Goal: Information Seeking & Learning: Learn about a topic

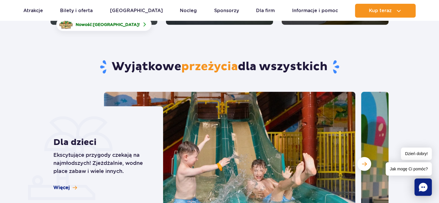
scroll to position [1298, 0]
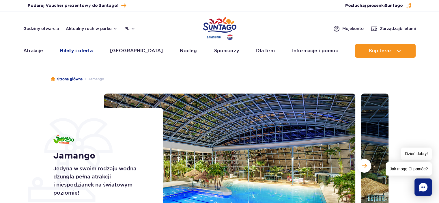
click at [84, 49] on link "Bilety i oferta" at bounding box center [76, 51] width 33 height 14
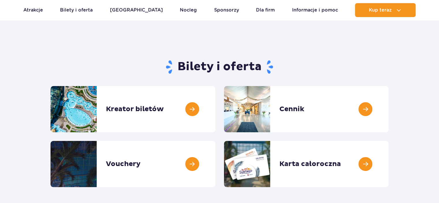
scroll to position [58, 0]
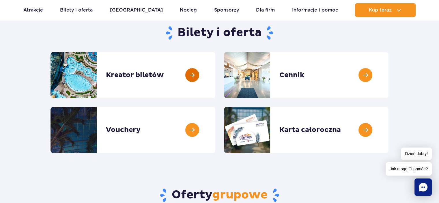
click at [215, 81] on link at bounding box center [215, 75] width 0 height 46
click at [388, 79] on link at bounding box center [388, 75] width 0 height 46
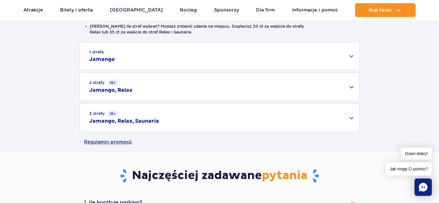
scroll to position [173, 0]
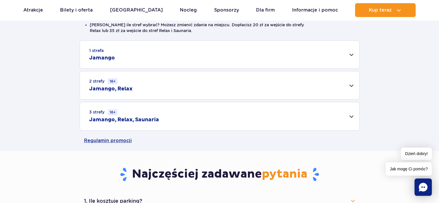
click at [199, 82] on div "2 strefy 16+ Jamango, Relax" at bounding box center [219, 85] width 279 height 28
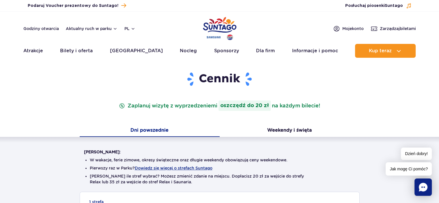
scroll to position [0, 0]
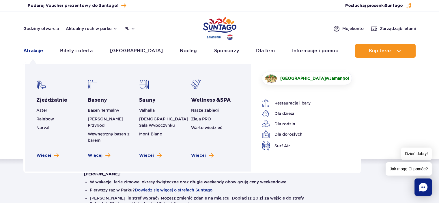
click at [39, 53] on link "Atrakcje" at bounding box center [33, 51] width 20 height 14
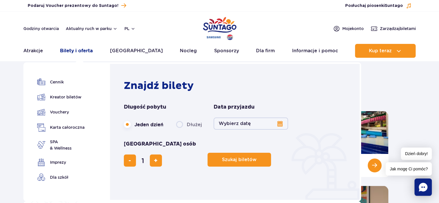
click at [78, 48] on link "Bilety i oferta" at bounding box center [76, 51] width 33 height 14
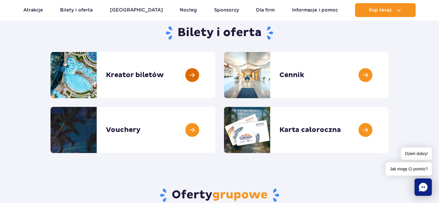
scroll to position [115, 0]
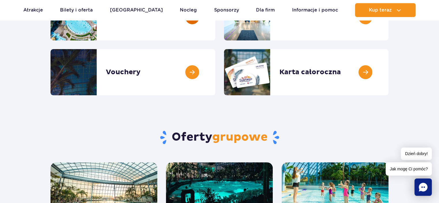
click at [215, 38] on link at bounding box center [215, 17] width 0 height 46
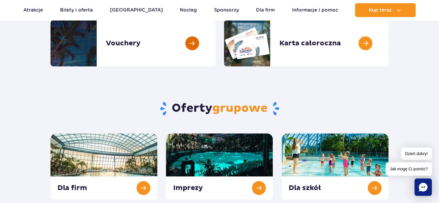
scroll to position [58, 0]
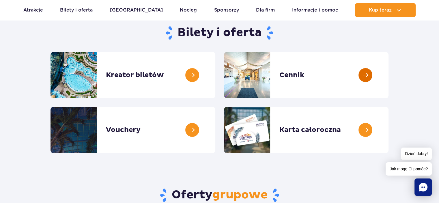
click at [388, 82] on link at bounding box center [388, 75] width 0 height 46
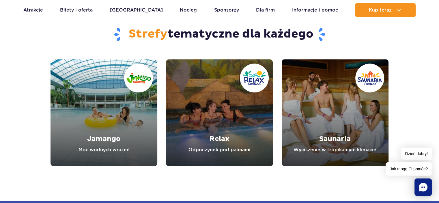
scroll to position [663, 0]
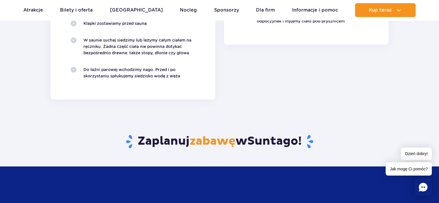
scroll to position [808, 0]
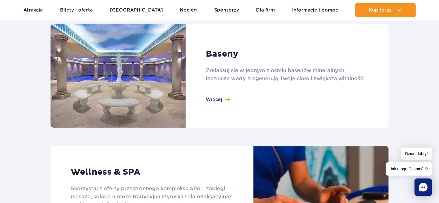
scroll to position [346, 0]
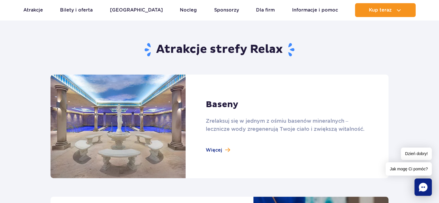
click at [219, 148] on link at bounding box center [219, 126] width 338 height 104
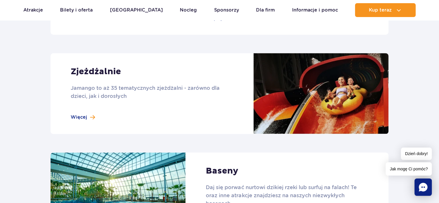
scroll to position [490, 0]
click at [74, 116] on link at bounding box center [219, 93] width 338 height 81
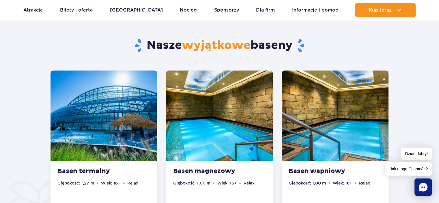
scroll to position [260, 0]
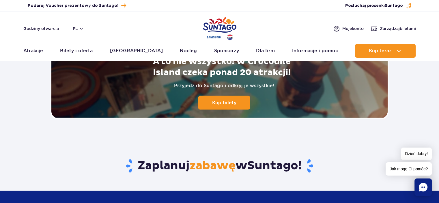
scroll to position [1269, 0]
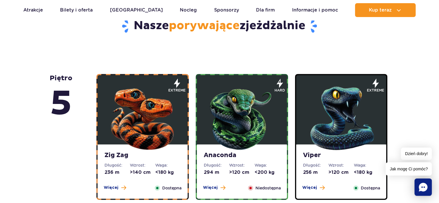
scroll to position [317, 0]
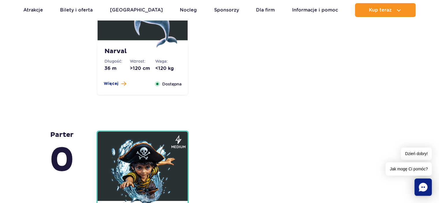
click at [119, 60] on dt "Długość:" at bounding box center [116, 61] width 25 height 6
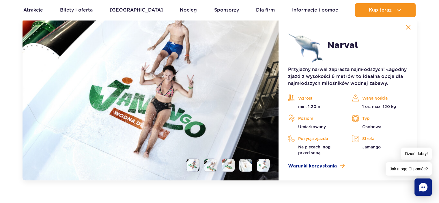
scroll to position [1429, 0]
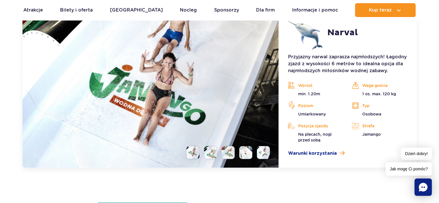
click at [206, 148] on li at bounding box center [210, 152] width 13 height 13
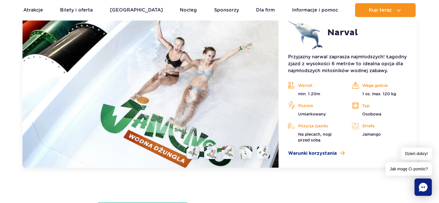
click at [196, 149] on li at bounding box center [192, 152] width 13 height 13
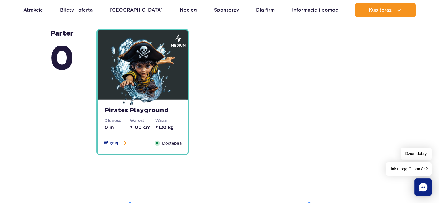
click at [156, 78] on img at bounding box center [142, 71] width 69 height 69
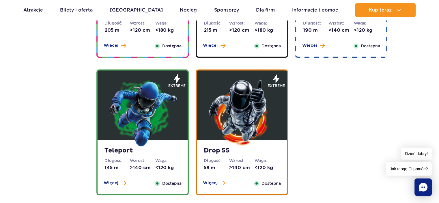
click at [109, 95] on img at bounding box center [142, 112] width 69 height 69
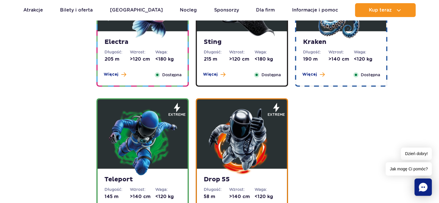
click at [230, 117] on img at bounding box center [241, 140] width 69 height 69
click at [222, 65] on div "Sting Długość: 215 m Wzrost: >120 cm Waga: <180 kg Więcej Zamknij Dostępna" at bounding box center [242, 58] width 90 height 54
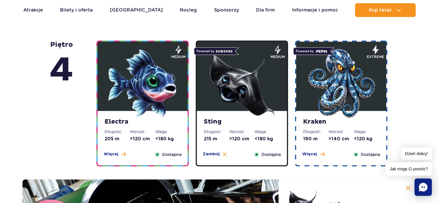
click at [160, 77] on img at bounding box center [142, 83] width 69 height 69
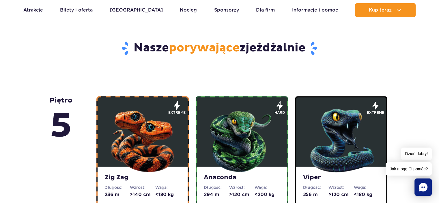
scroll to position [299, 0]
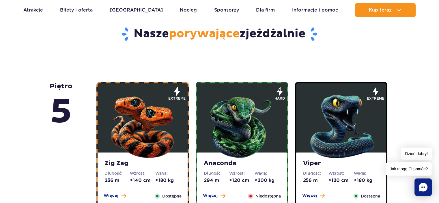
click at [150, 97] on img at bounding box center [142, 124] width 69 height 69
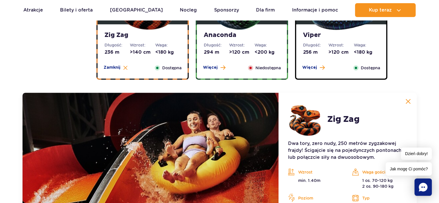
click at [326, 39] on strong "Viper" at bounding box center [341, 35] width 76 height 8
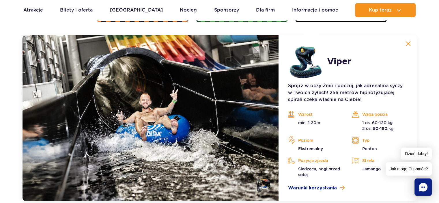
scroll to position [485, 0]
